Goal: Information Seeking & Learning: Learn about a topic

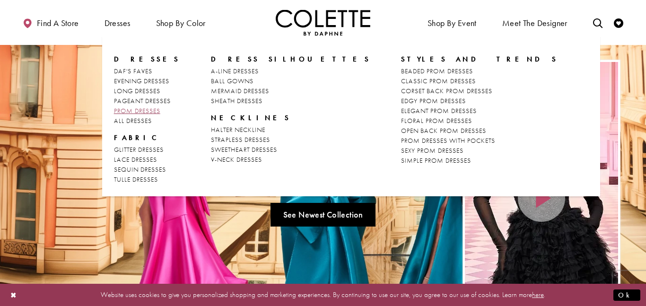
click at [147, 109] on span "PROM DRESSES" at bounding box center [137, 110] width 46 height 9
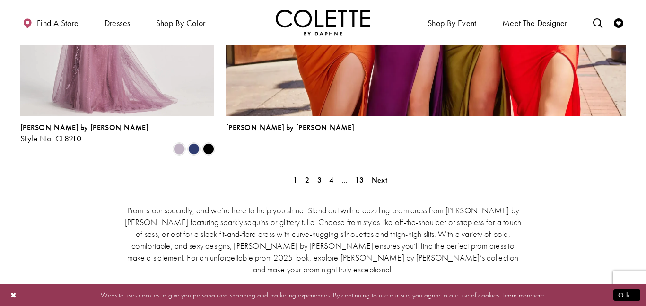
scroll to position [2204, 0]
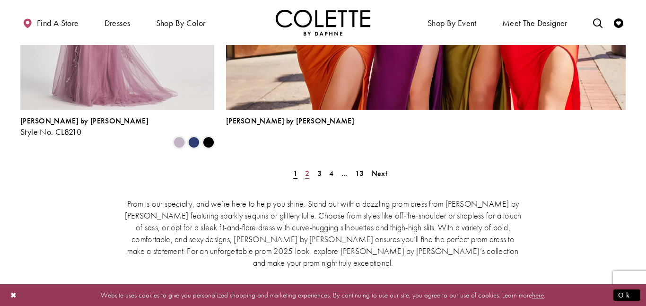
click at [306, 168] on span "2" at bounding box center [307, 173] width 4 height 10
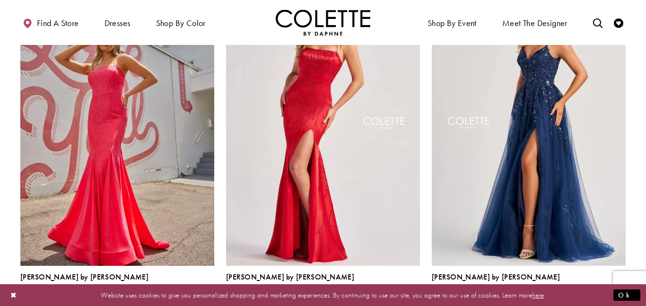
scroll to position [305, 0]
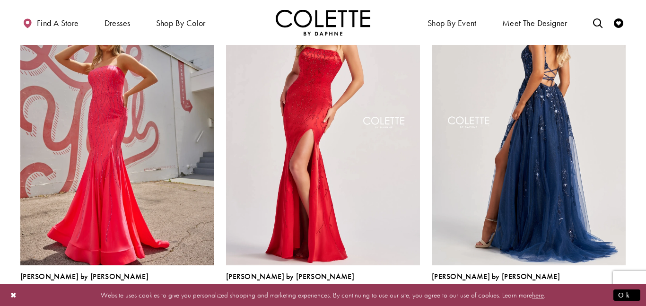
click at [564, 136] on img "Visit Colette by Daphne Style No. CL8060 Page" at bounding box center [529, 124] width 194 height 282
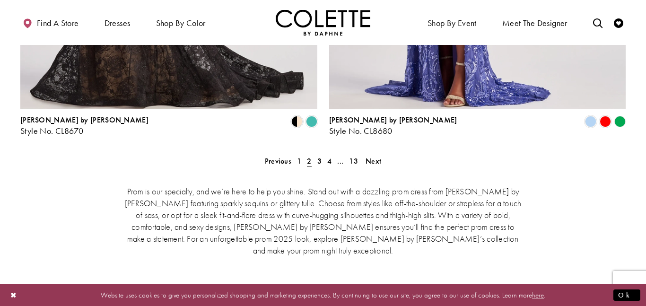
scroll to position [2008, 0]
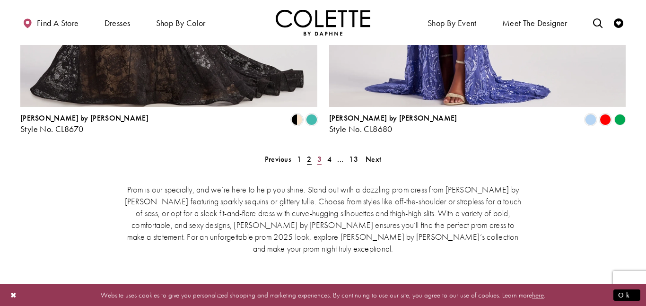
click at [320, 154] on span "3" at bounding box center [319, 159] width 4 height 10
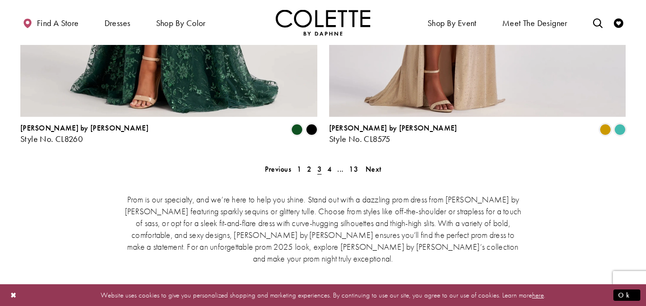
scroll to position [1999, 0]
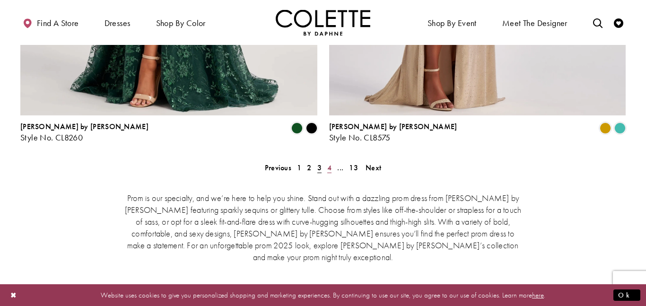
click at [330, 163] on span "4" at bounding box center [329, 168] width 4 height 10
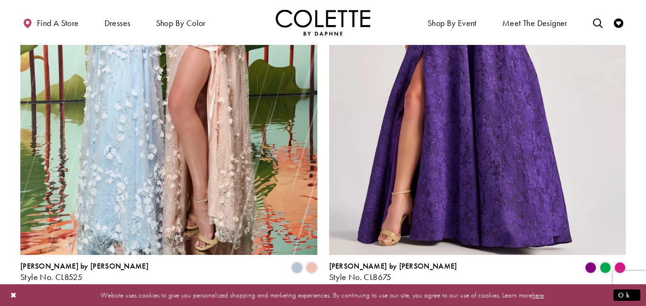
scroll to position [1893, 0]
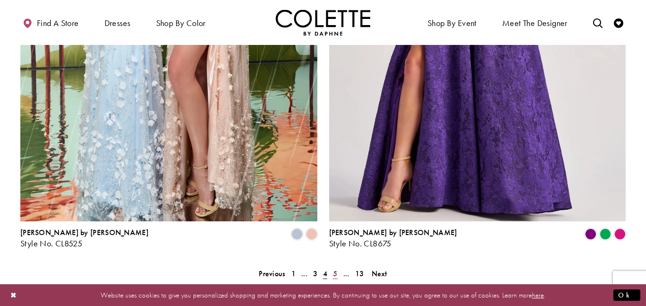
click at [334, 269] on span "5" at bounding box center [335, 274] width 4 height 10
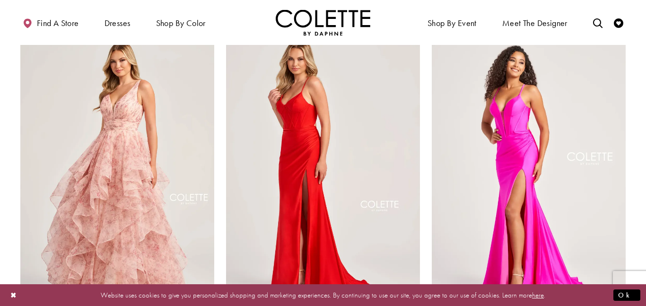
scroll to position [613, 0]
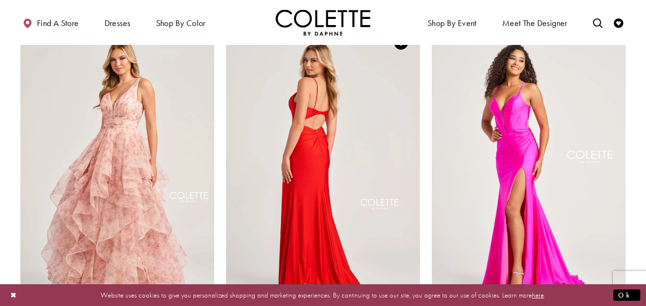
click at [377, 227] on img "Visit Colette by Daphne Style No. CL5111 Page" at bounding box center [323, 165] width 194 height 282
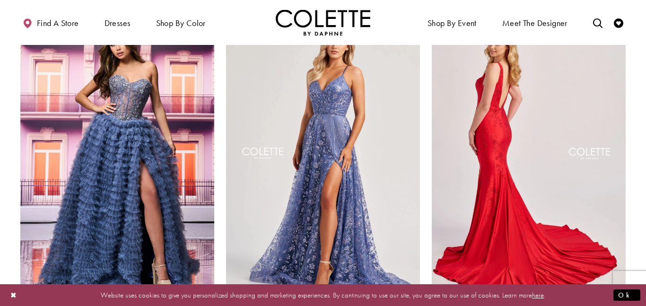
scroll to position [927, 0]
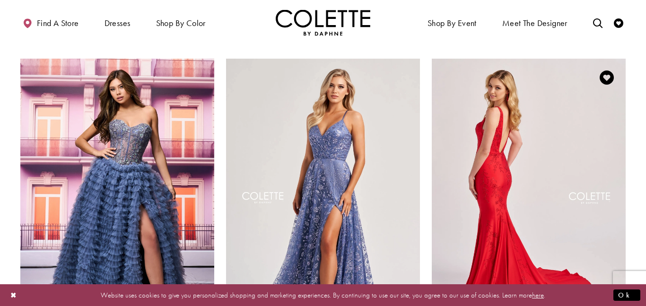
click at [533, 161] on img "Visit Colette by Daphne Style No. CL8475 Page" at bounding box center [529, 200] width 194 height 282
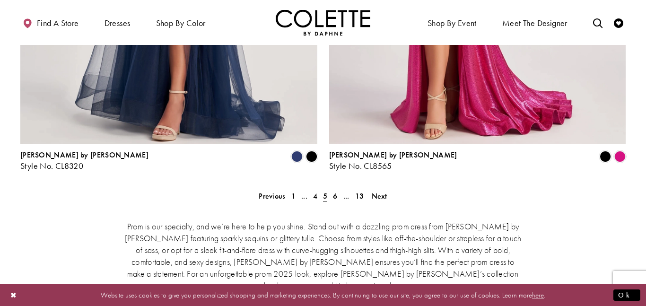
scroll to position [1990, 0]
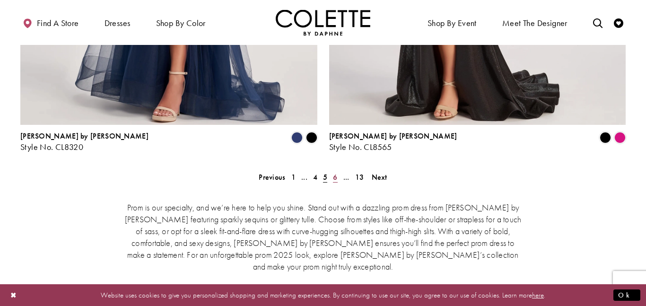
click at [333, 172] on span "6" at bounding box center [335, 177] width 4 height 10
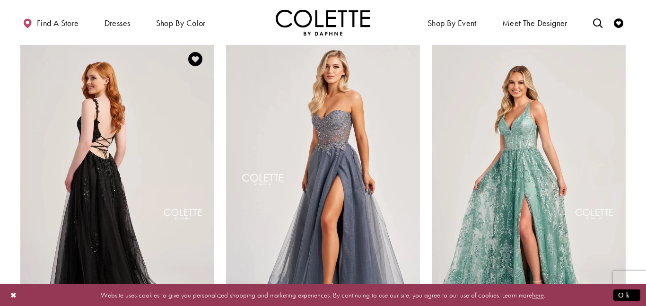
scroll to position [248, 0]
click at [103, 146] on img "Visit Colette by Daphne Style No. CL5287 Page" at bounding box center [117, 181] width 194 height 282
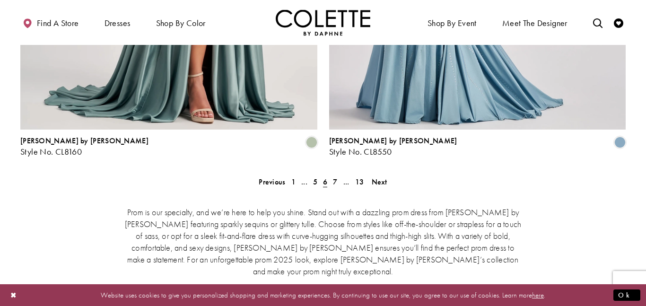
scroll to position [1999, 0]
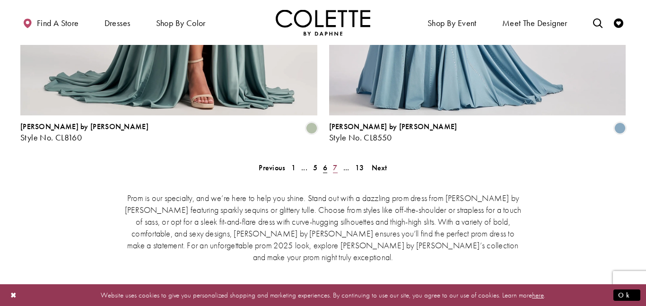
click at [332, 161] on link "7" at bounding box center [335, 168] width 10 height 14
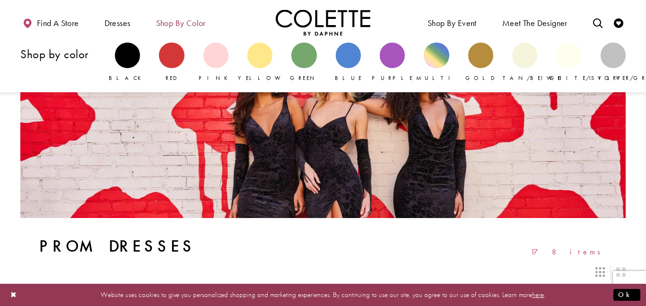
click at [189, 18] on span "Shop by color" at bounding box center [181, 22] width 50 height 9
click at [302, 63] on div "Primary block" at bounding box center [303, 55] width 25 height 25
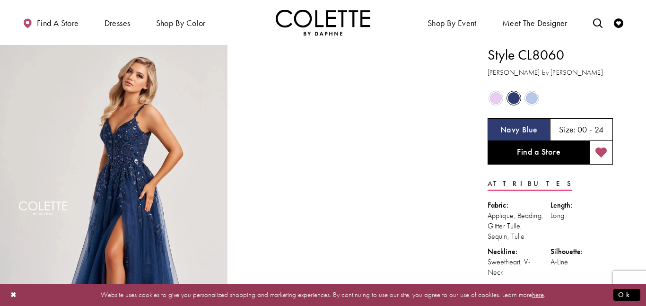
scroll to position [0, 0]
click at [188, 168] on img "Full size Style CL8060 Colette by Daphne #0 default Navy Blue frontface vertica…" at bounding box center [114, 214] width 228 height 341
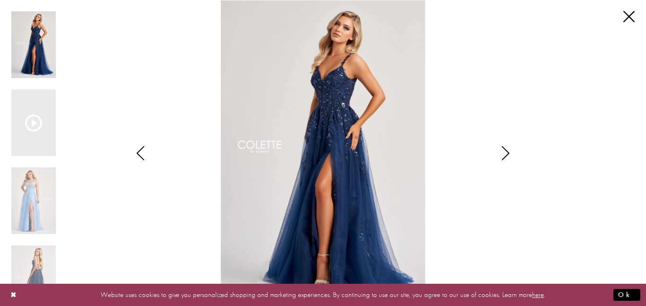
click at [507, 150] on icon "Style CL8060 Colette by Daphne Views dialog" at bounding box center [506, 153] width 24 height 14
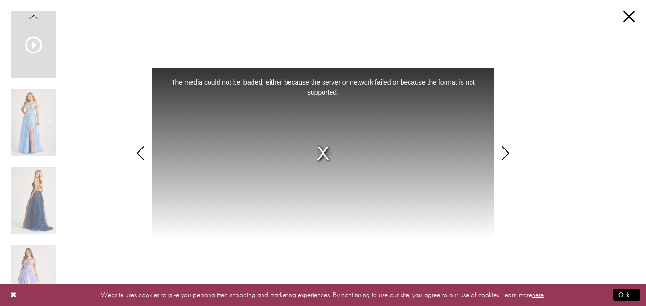
click at [507, 150] on icon "Style CL8060 Colette by Daphne Views dialog" at bounding box center [506, 153] width 24 height 14
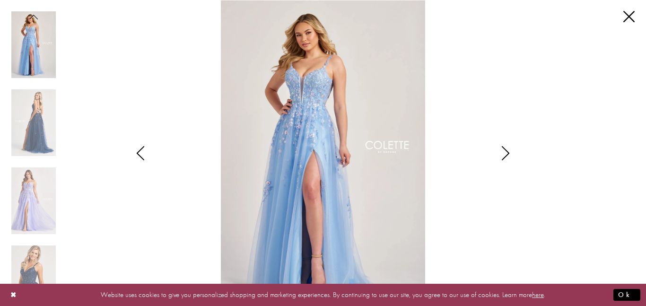
click at [507, 150] on icon "Style CL8060 Colette by Daphne Views dialog" at bounding box center [506, 153] width 24 height 14
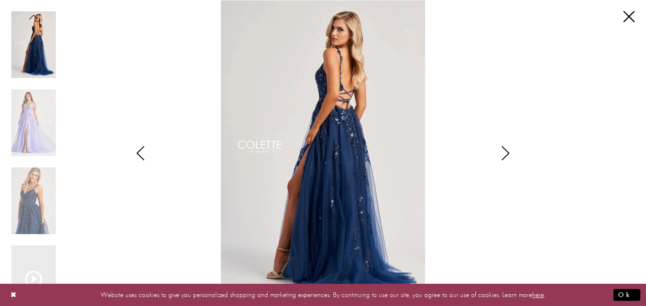
click at [139, 157] on icon "Style CL8060 Colette by Daphne Views dialog" at bounding box center [141, 153] width 24 height 14
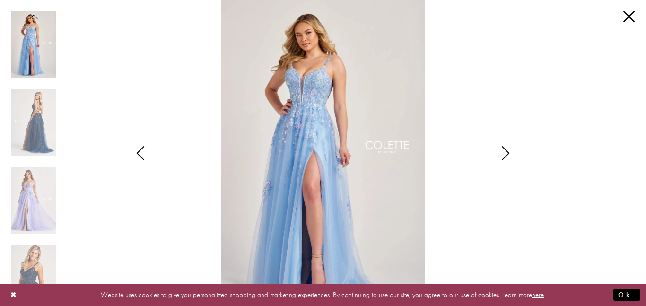
click at [139, 157] on icon "Style CL8060 Colette by Daphne Views dialog" at bounding box center [141, 153] width 24 height 14
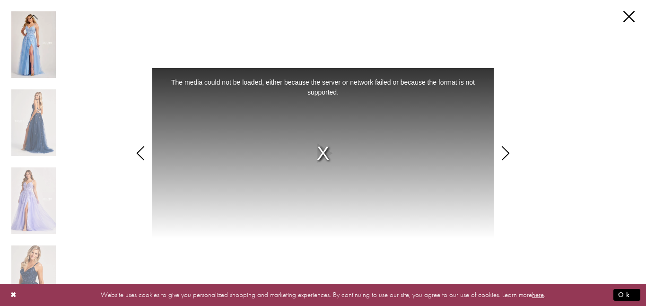
click at [139, 157] on icon "Style CL8060 Colette by Daphne Views dialog" at bounding box center [141, 153] width 24 height 14
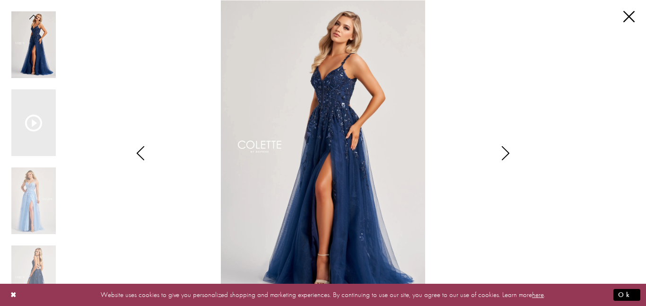
click at [506, 152] on icon "Style CL8060 Colette by Daphne Views dialog" at bounding box center [506, 153] width 24 height 14
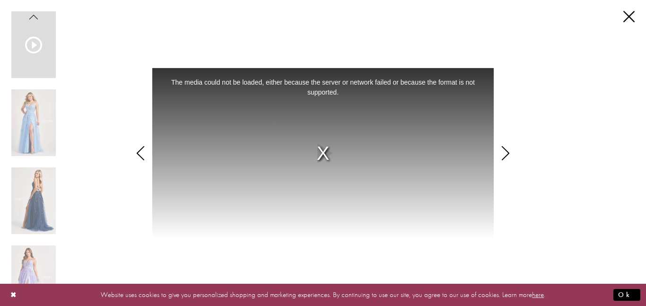
click at [506, 152] on icon "Style CL8060 Colette by Daphne Views dialog" at bounding box center [506, 153] width 24 height 14
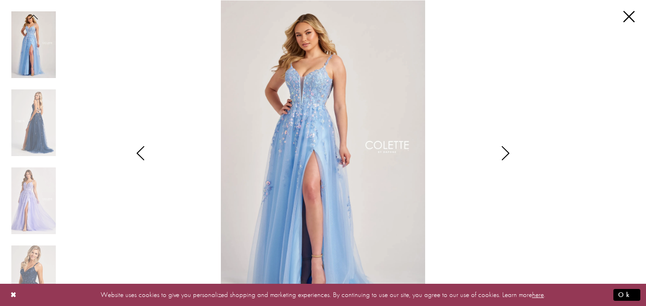
click at [506, 152] on icon "Style CL8060 Colette by Daphne Views dialog" at bounding box center [506, 153] width 24 height 14
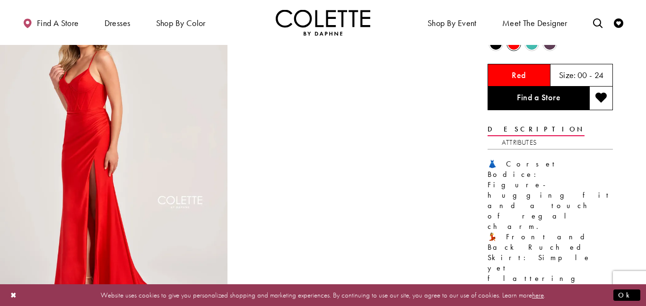
scroll to position [53, 0]
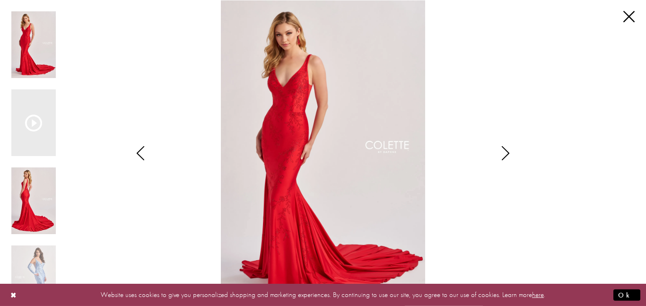
click at [24, 195] on img "Scroll List" at bounding box center [33, 200] width 44 height 67
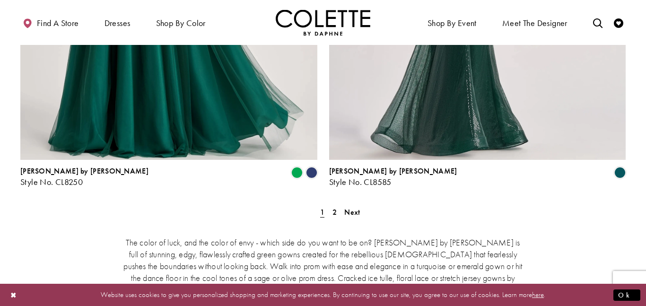
scroll to position [1799, 0]
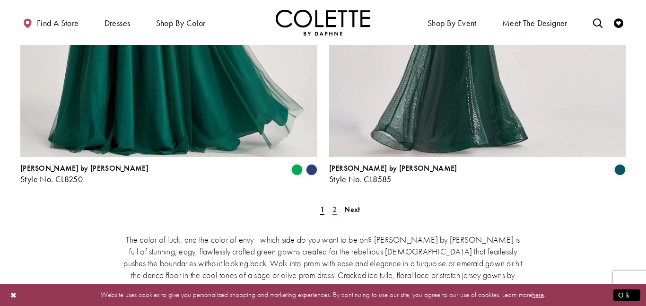
click at [338, 202] on link "2" at bounding box center [335, 209] width 10 height 14
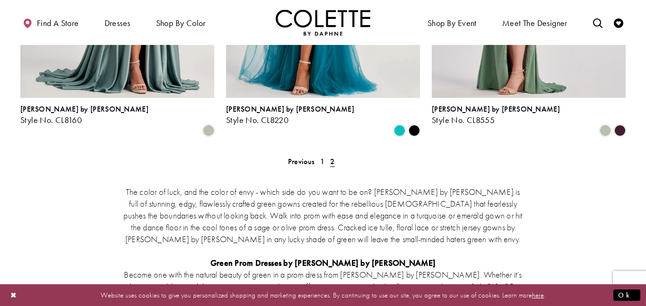
scroll to position [314, 0]
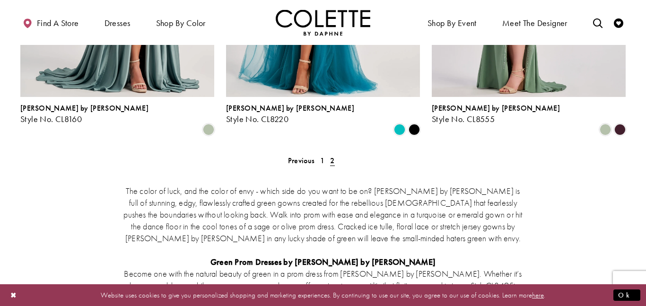
click at [305, 156] on span "Previous" at bounding box center [301, 161] width 26 height 10
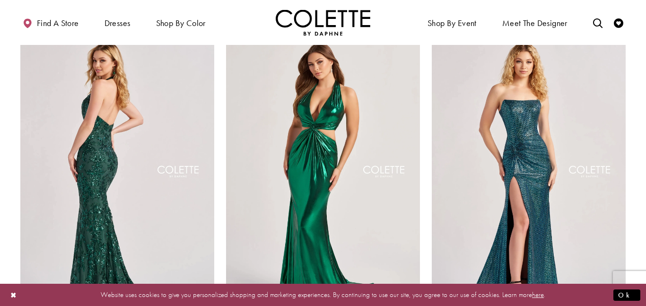
scroll to position [807, 0]
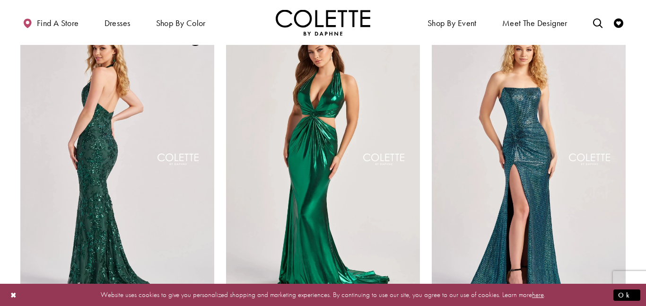
click at [170, 154] on img "Visit Colette by Daphne Style No. CL8495 Page" at bounding box center [117, 161] width 194 height 282
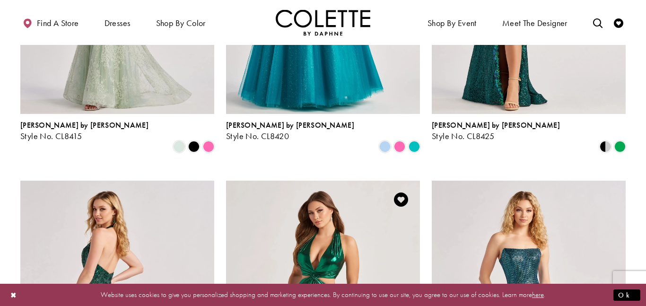
scroll to position [0, 0]
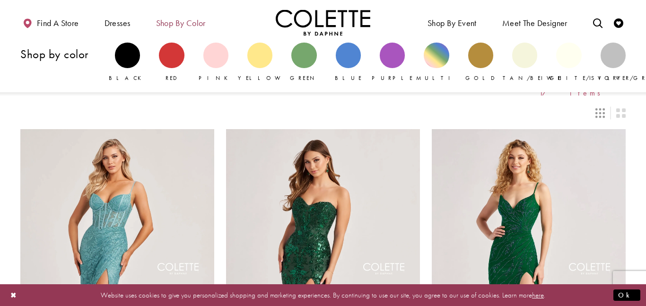
click at [194, 27] on span "Shop by color" at bounding box center [181, 22] width 50 height 9
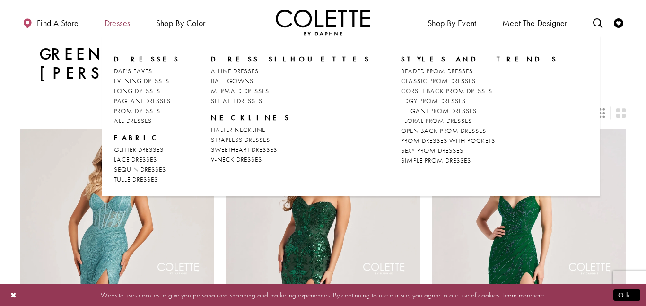
click at [122, 19] on span "Dresses" at bounding box center [118, 22] width 26 height 9
click at [150, 147] on span "GLITTER DRESSES" at bounding box center [139, 149] width 50 height 9
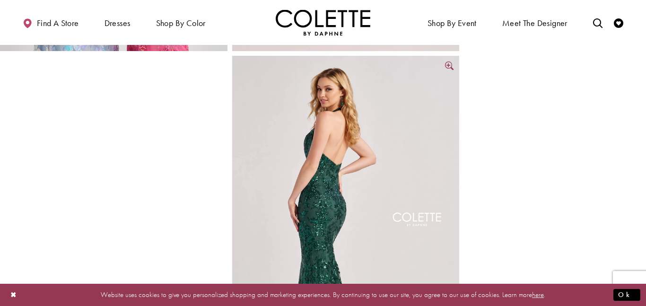
scroll to position [350, 0]
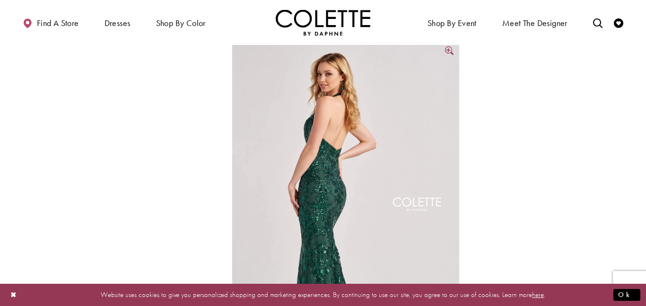
click at [330, 161] on img "Full size Style CL8495 Colette by Daphne #2 default Spruce backface vertical pi…" at bounding box center [346, 211] width 228 height 341
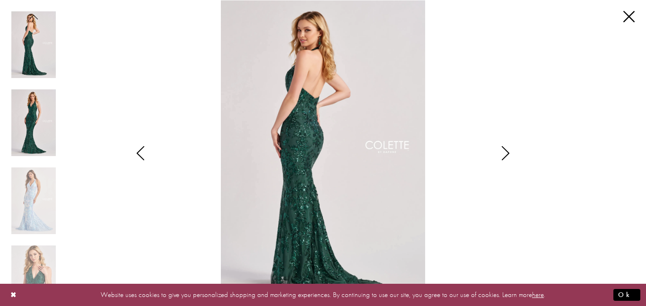
click at [31, 117] on img "Scroll List" at bounding box center [33, 122] width 44 height 67
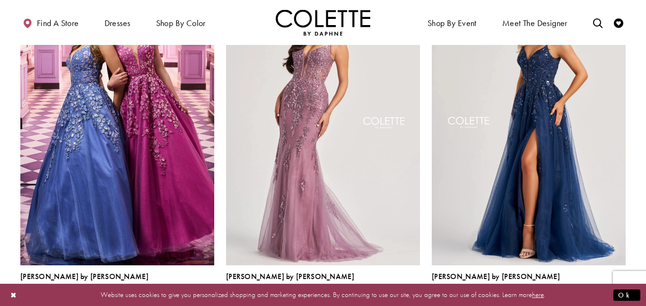
scroll to position [111, 0]
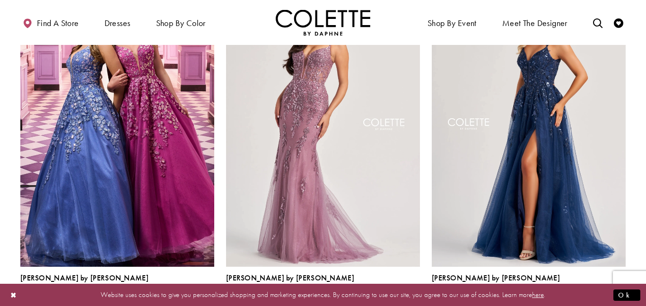
click at [315, 157] on img "Visit Colette by Daphne Style No. CL8210 Page" at bounding box center [323, 126] width 194 height 282
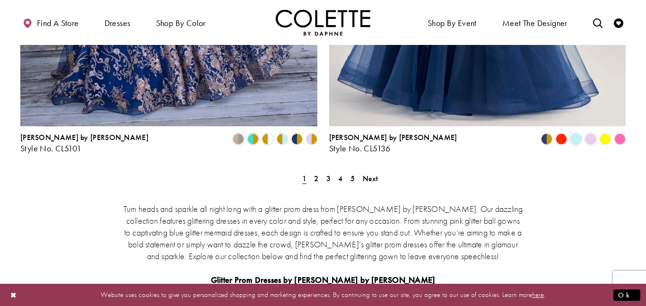
scroll to position [1814, 0]
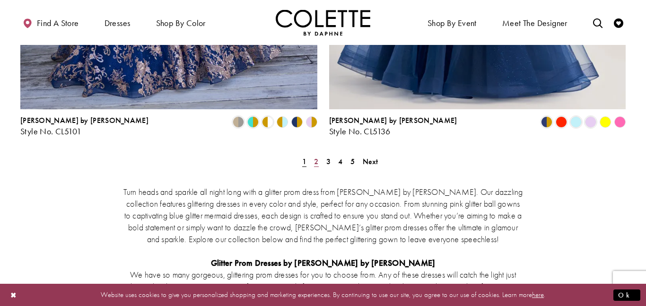
click at [314, 157] on span "2" at bounding box center [316, 162] width 4 height 10
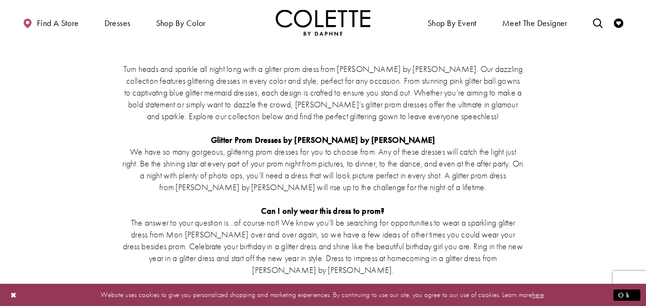
scroll to position [1727, 0]
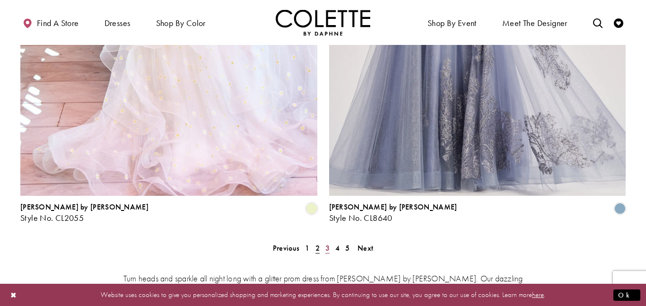
click at [327, 243] on span "3" at bounding box center [327, 248] width 4 height 10
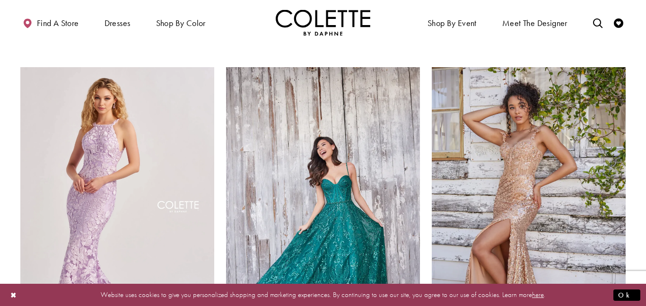
scroll to position [377, 0]
click at [327, 203] on img "Visit Colette by Daphne Style No. CL5117 Page" at bounding box center [323, 209] width 194 height 282
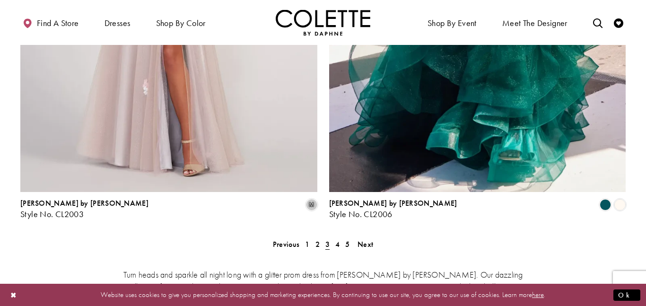
scroll to position [1850, 0]
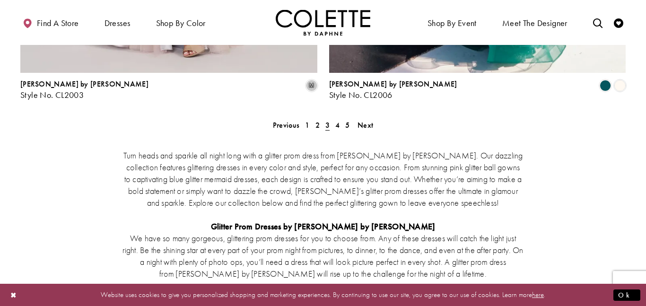
click at [338, 129] on div "Turn heads and sparkle all night long with a glitter prom dress from Colette by…" at bounding box center [322, 290] width 605 height 323
click at [338, 120] on span "4" at bounding box center [337, 125] width 4 height 10
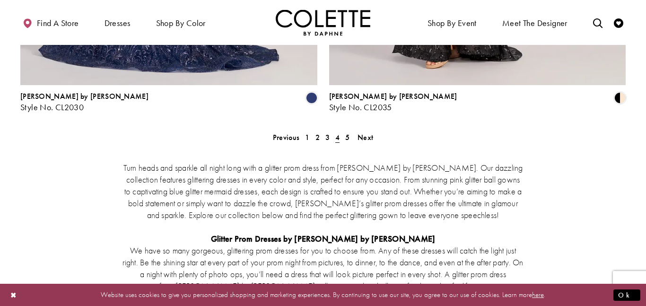
scroll to position [1841, 0]
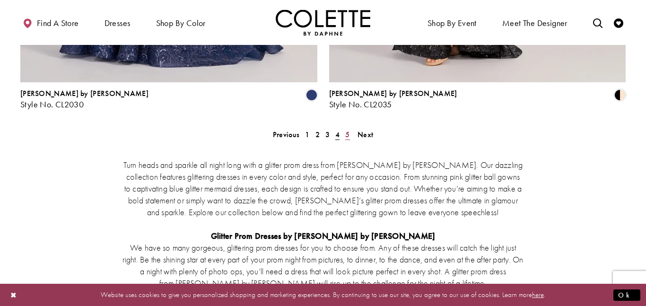
click at [345, 130] on span "5" at bounding box center [347, 135] width 4 height 10
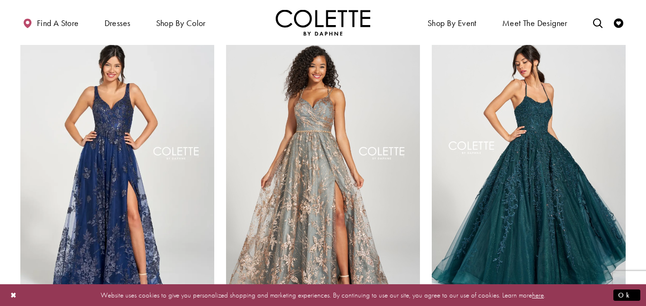
scroll to position [420, 0]
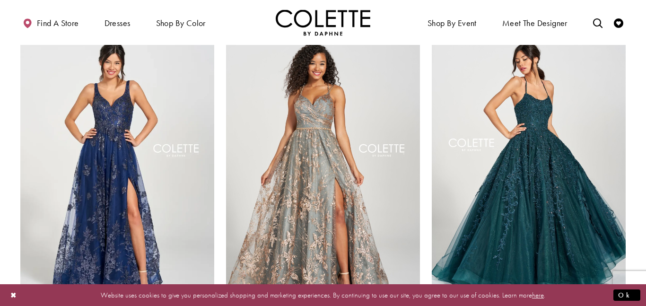
click at [214, 173] on img "Visit Colette by Daphne Style No. CL12215 Page" at bounding box center [117, 166] width 194 height 282
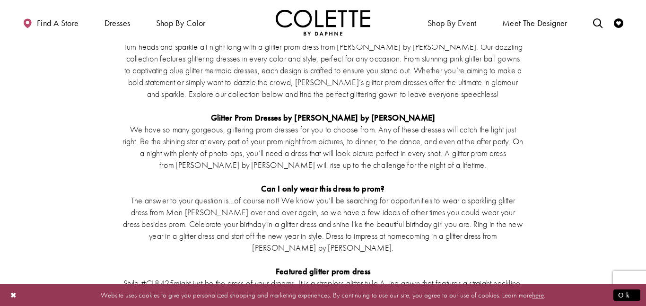
scroll to position [1262, 0]
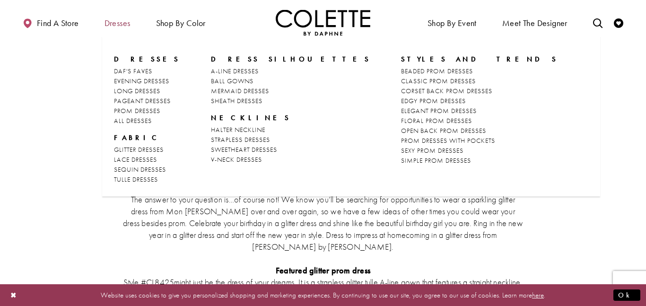
click at [108, 16] on span "Dresses" at bounding box center [117, 22] width 31 height 26
click at [401, 146] on span "SEXY PROM DRESSES" at bounding box center [432, 150] width 62 height 9
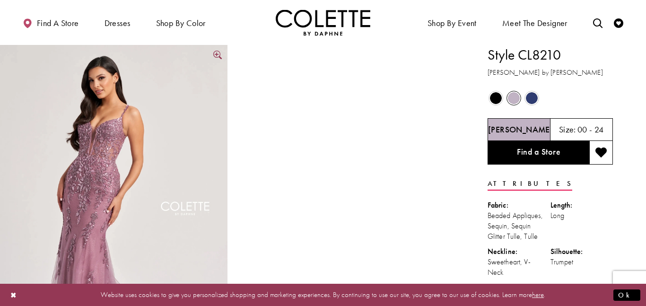
click at [204, 182] on img "Full size Style CL8210 Colette by Daphne #0 default Heather frontface vertical …" at bounding box center [114, 215] width 228 height 341
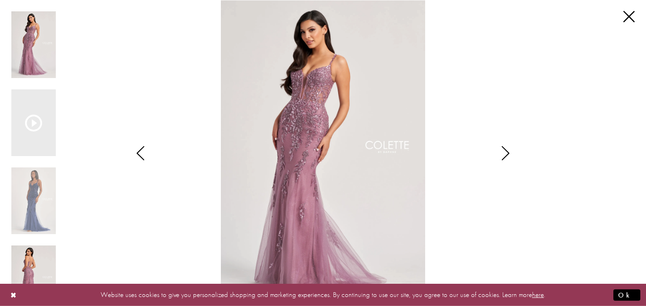
click at [28, 265] on img "Scroll List" at bounding box center [33, 279] width 44 height 67
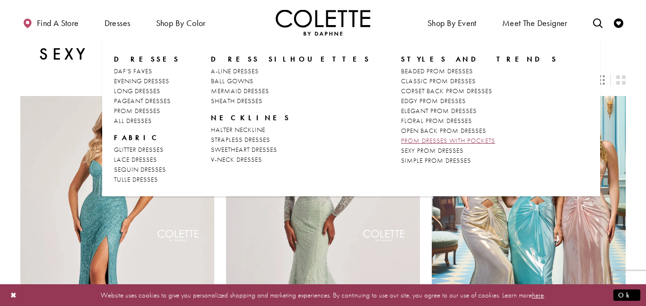
click at [401, 140] on span "PROM DRESSES WITH POCKETS" at bounding box center [448, 140] width 94 height 9
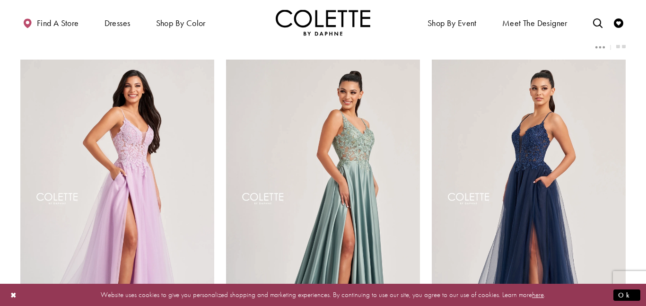
scroll to position [41, 0]
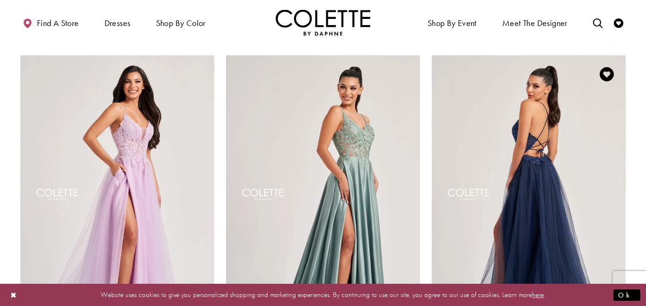
click at [530, 172] on img "Visit Colette by Daphne Style No. CL8320 Page" at bounding box center [529, 196] width 194 height 282
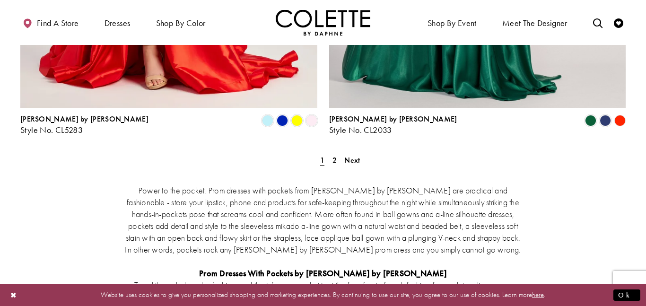
scroll to position [1840, 0]
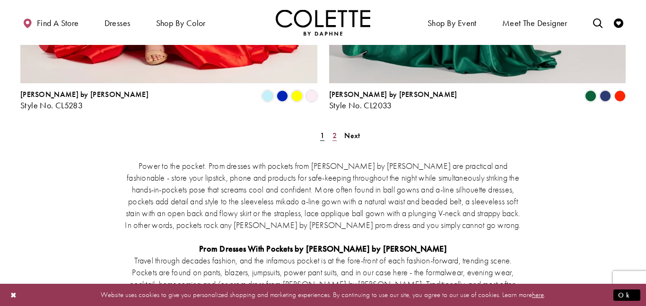
click at [332, 129] on link "2" at bounding box center [335, 136] width 10 height 14
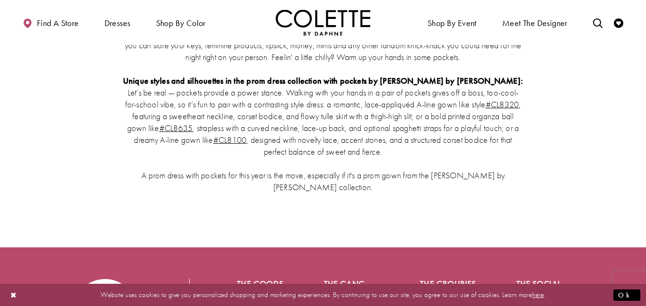
scroll to position [1564, 0]
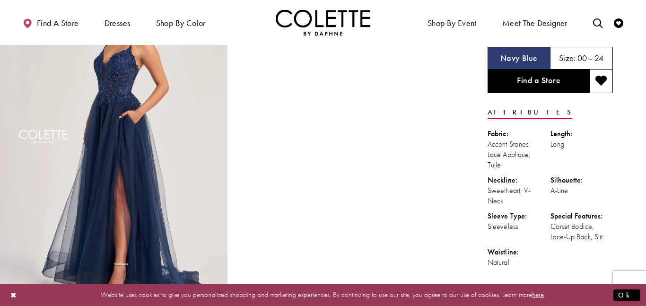
click at [133, 135] on img "Full size Style CL8320 Colette by Daphne #0 default Navy Blue frontface vertica…" at bounding box center [114, 144] width 228 height 341
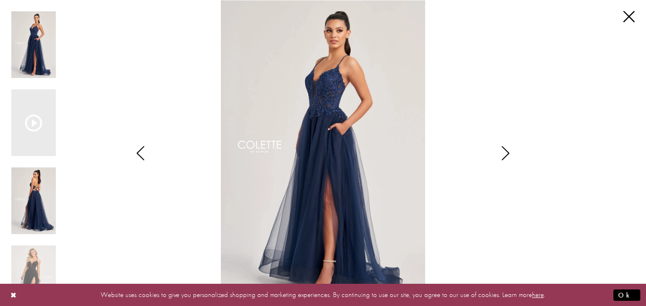
click at [30, 202] on img "Scroll List" at bounding box center [33, 200] width 44 height 67
